Goal: Book appointment/travel/reservation

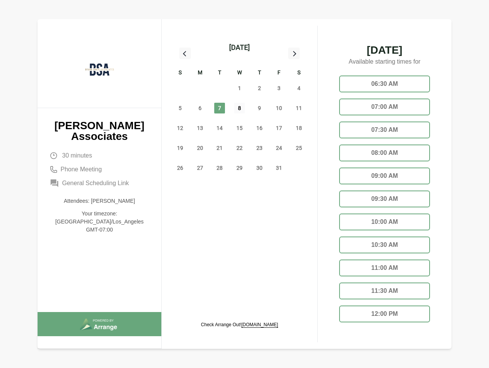
click at [240, 109] on span "8" at bounding box center [239, 108] width 11 height 11
click at [239, 48] on div "[DATE]" at bounding box center [239, 47] width 21 height 11
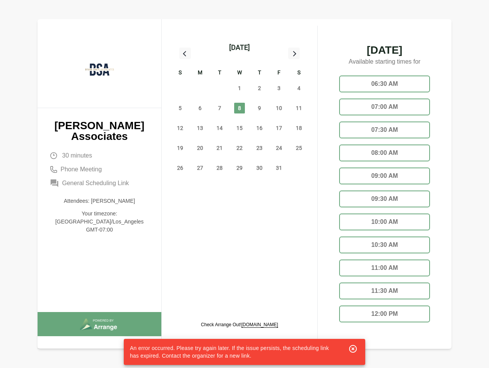
click at [180, 88] on div "28" at bounding box center [180, 88] width 20 height 20
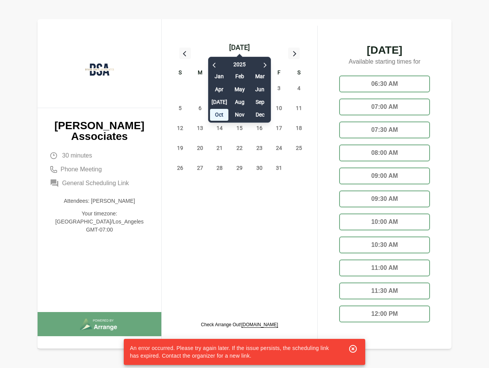
click at [200, 88] on div "29" at bounding box center [200, 88] width 20 height 20
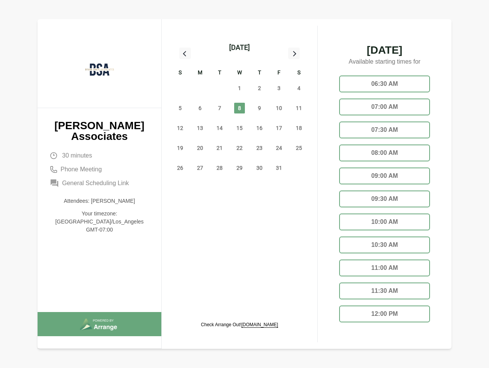
click at [220, 88] on div "30" at bounding box center [220, 88] width 20 height 20
click at [240, 88] on span "1" at bounding box center [239, 88] width 11 height 11
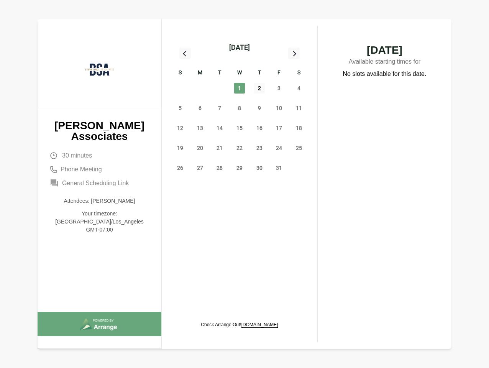
click at [260, 88] on span "2" at bounding box center [259, 88] width 11 height 11
click at [279, 88] on span "3" at bounding box center [279, 88] width 11 height 11
click at [299, 88] on span "4" at bounding box center [299, 88] width 11 height 11
click at [180, 108] on span "5" at bounding box center [180, 108] width 11 height 11
